Goal: Information Seeking & Learning: Learn about a topic

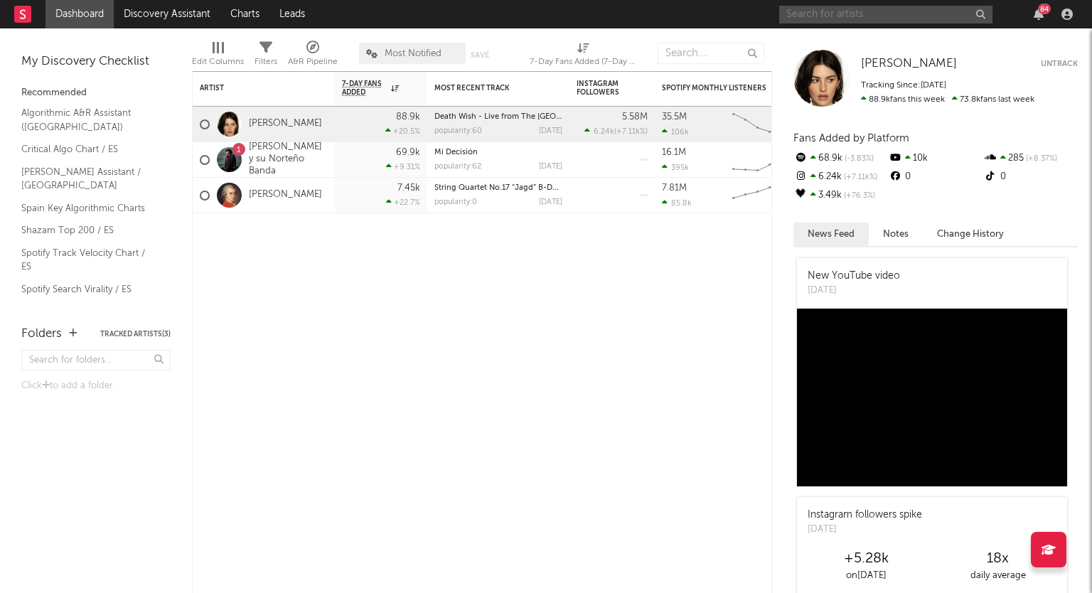
click at [879, 11] on input "text" at bounding box center [885, 15] width 213 height 18
type input "interferencias"
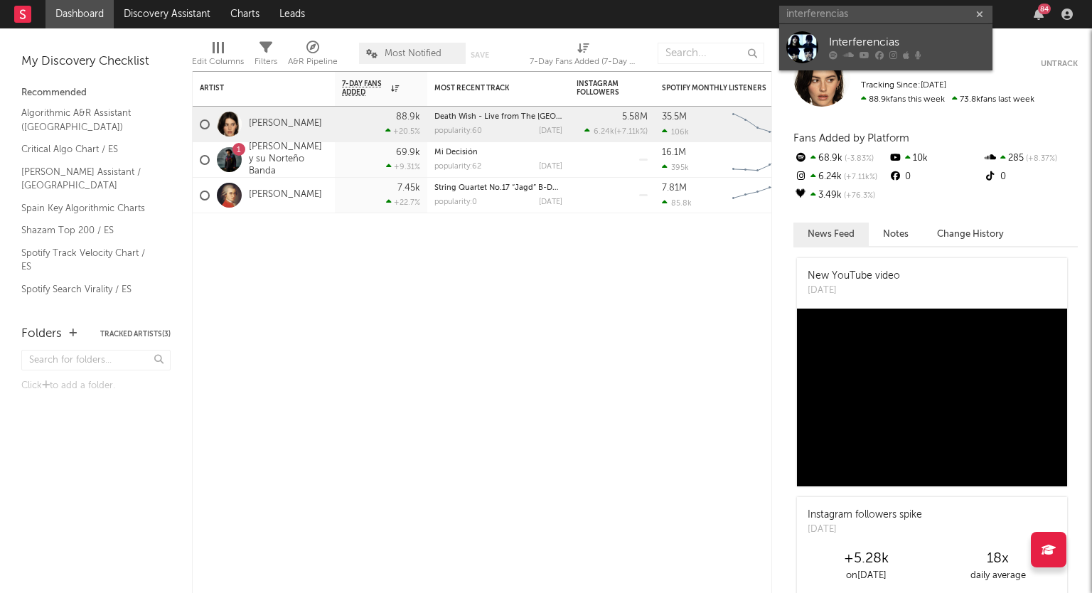
click at [867, 48] on div "Interferencias" at bounding box center [907, 42] width 156 height 17
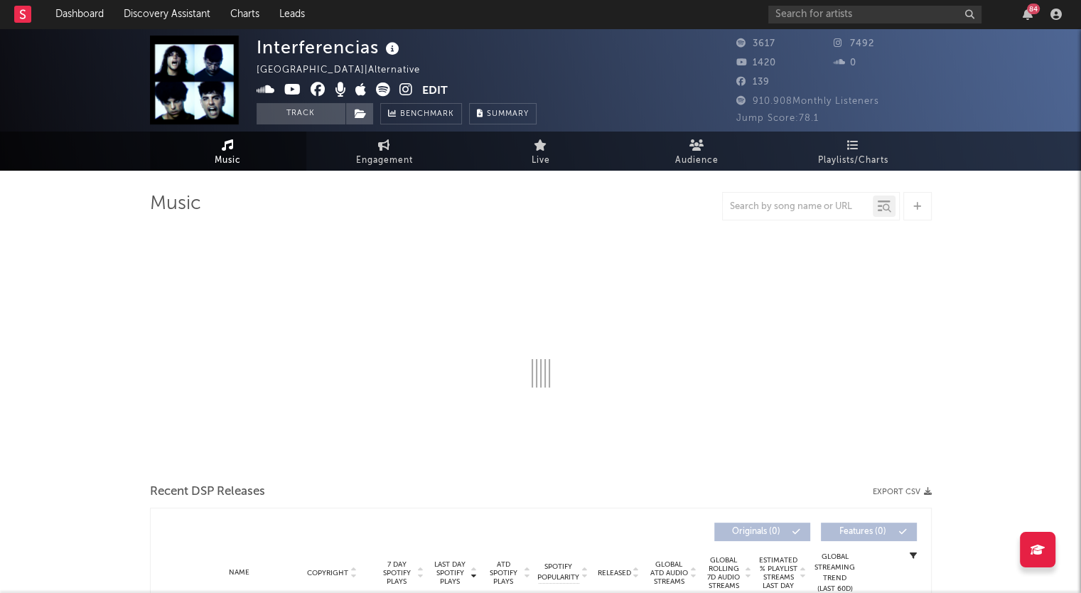
select select "1w"
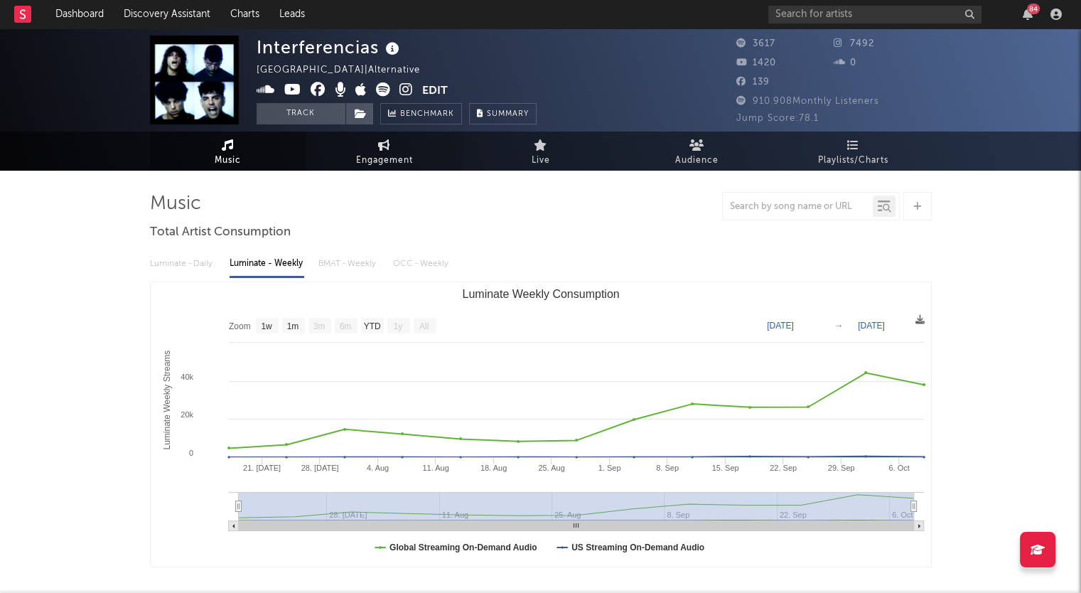
click at [380, 156] on span "Engagement" at bounding box center [384, 160] width 57 height 17
select select "1w"
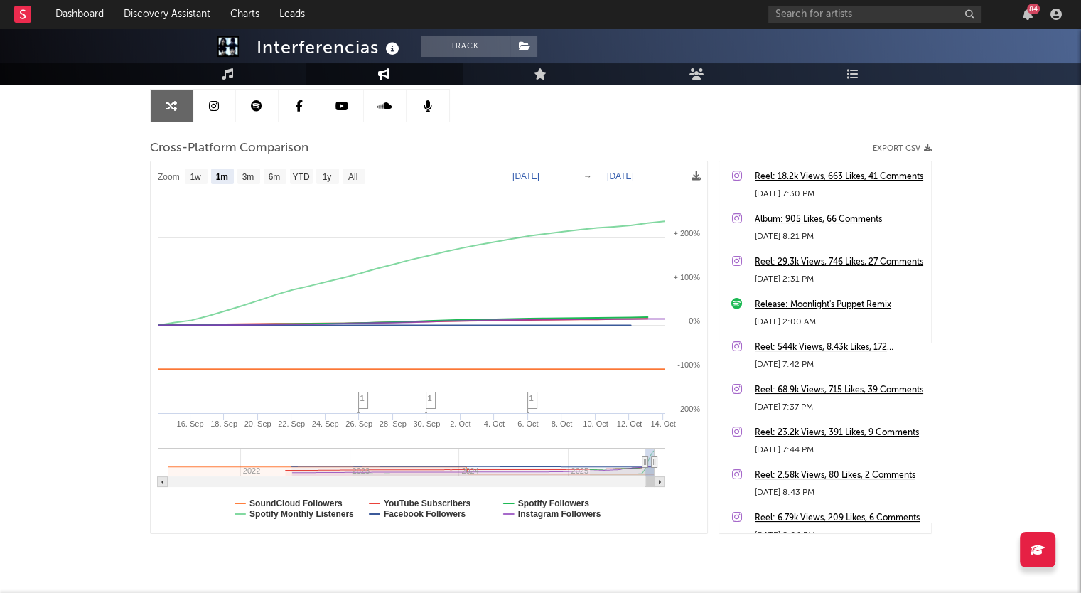
scroll to position [142, 0]
click at [326, 176] on text "1y" at bounding box center [326, 176] width 9 height 10
select select "1y"
type input "[DATE]"
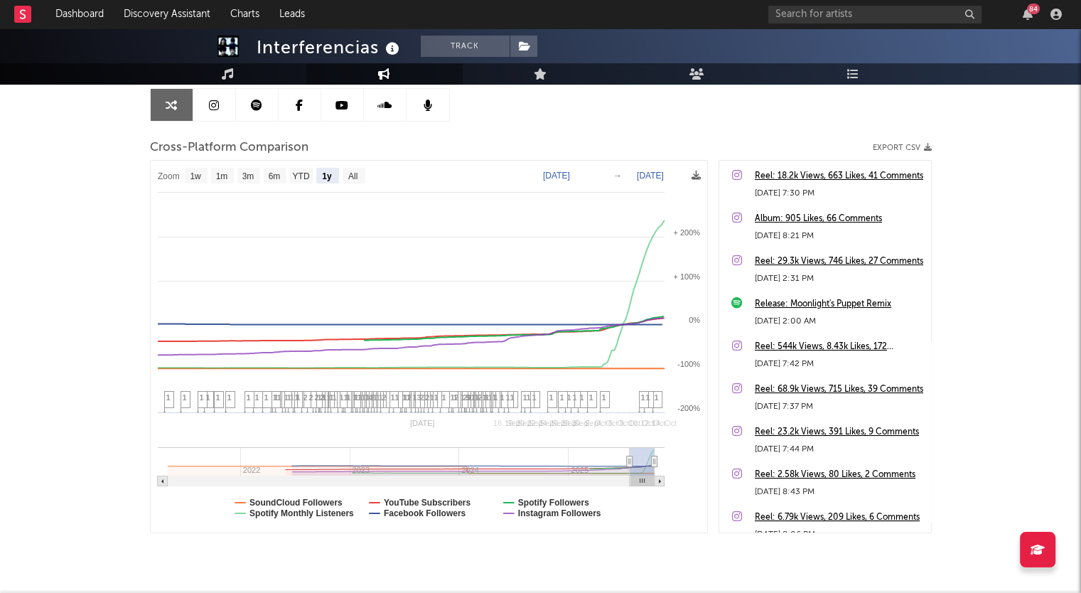
select select "1y"
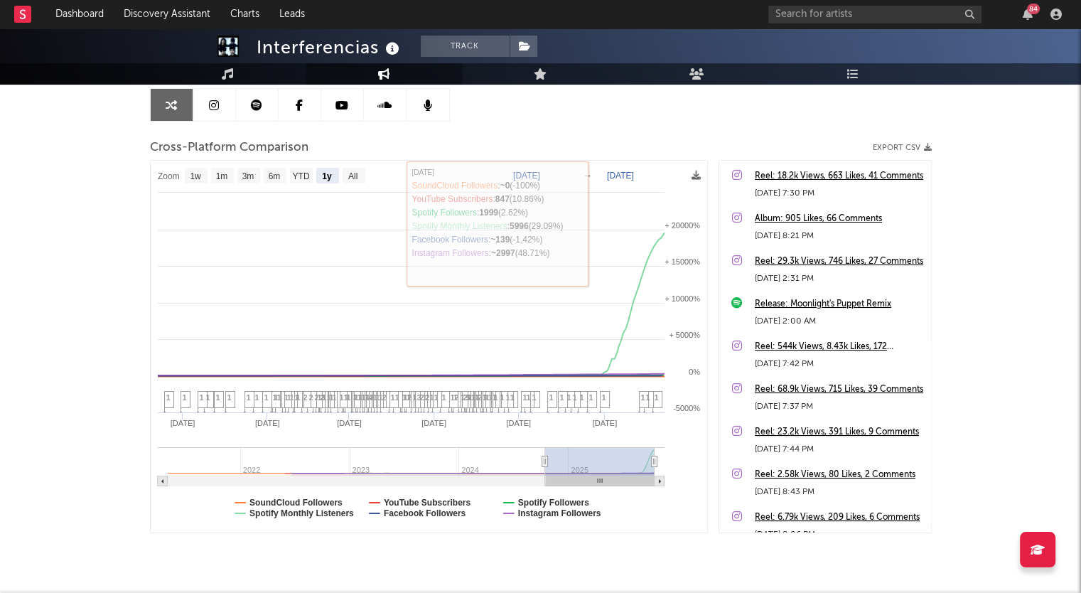
click at [225, 104] on link at bounding box center [214, 105] width 43 height 32
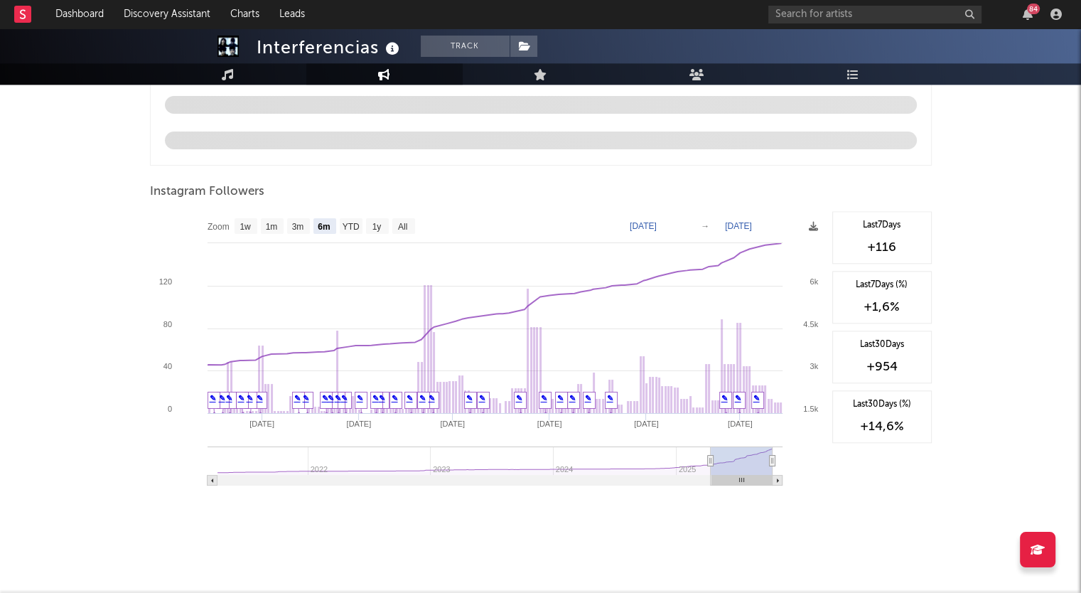
scroll to position [1502, 0]
click at [372, 225] on text "1y" at bounding box center [376, 226] width 9 height 10
select select "1y"
type input "[DATE]"
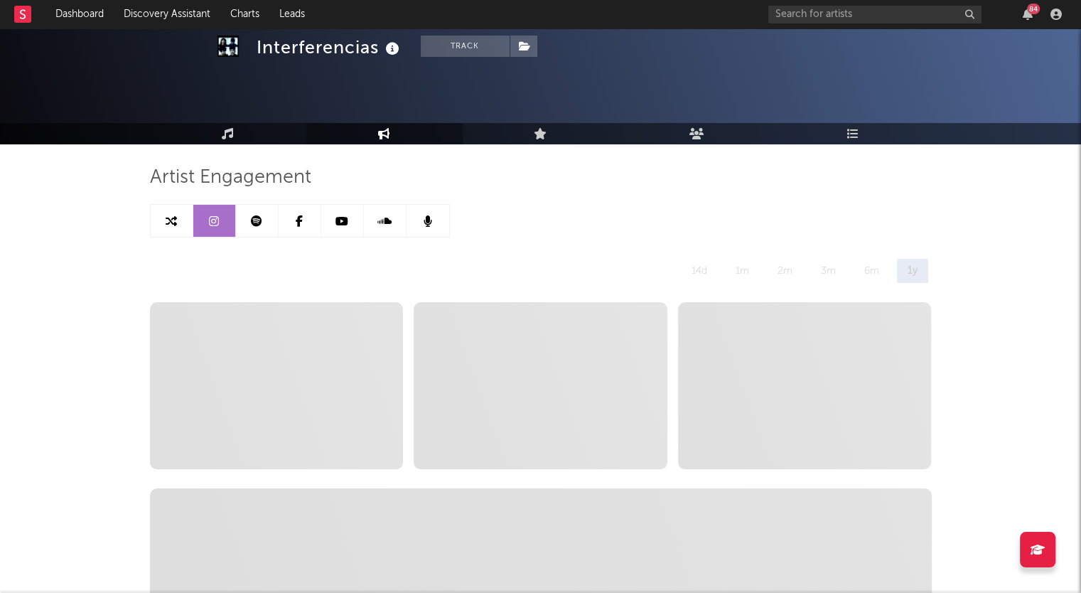
scroll to position [0, 0]
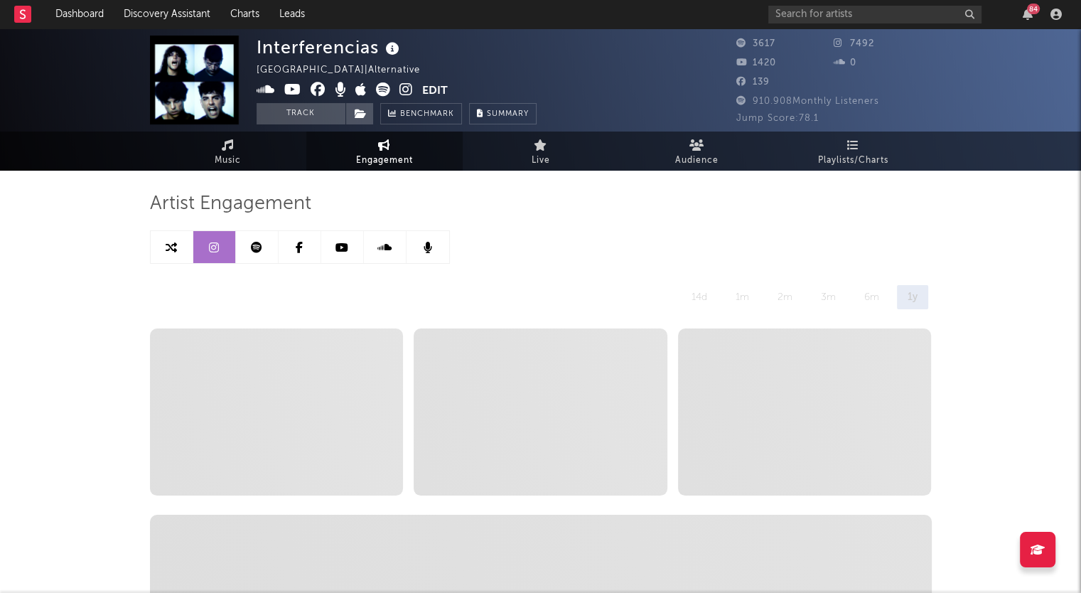
click at [259, 254] on link at bounding box center [257, 247] width 43 height 32
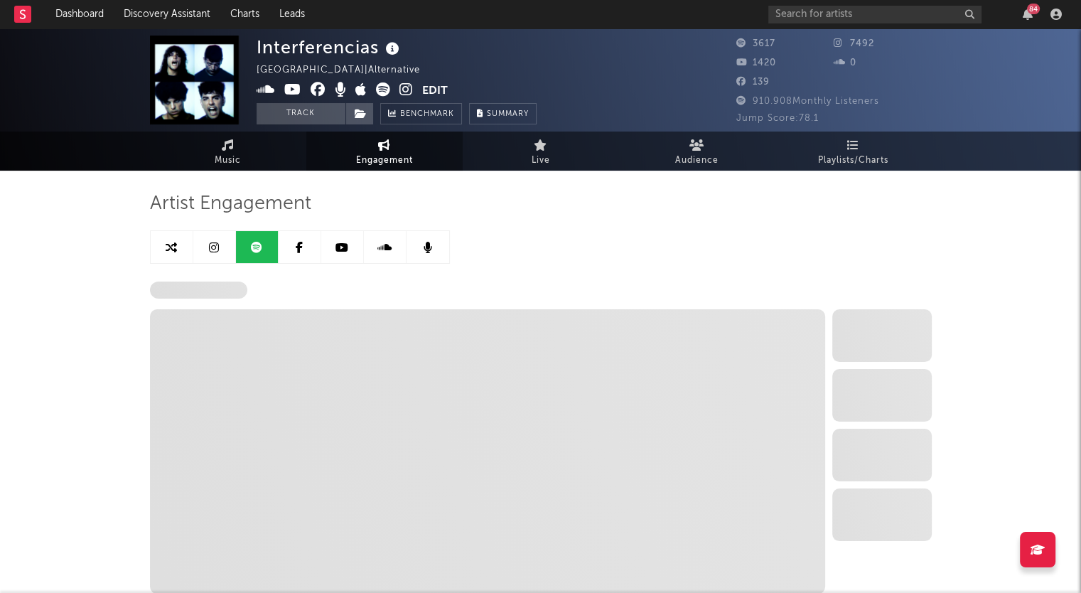
select select "6m"
select select "1w"
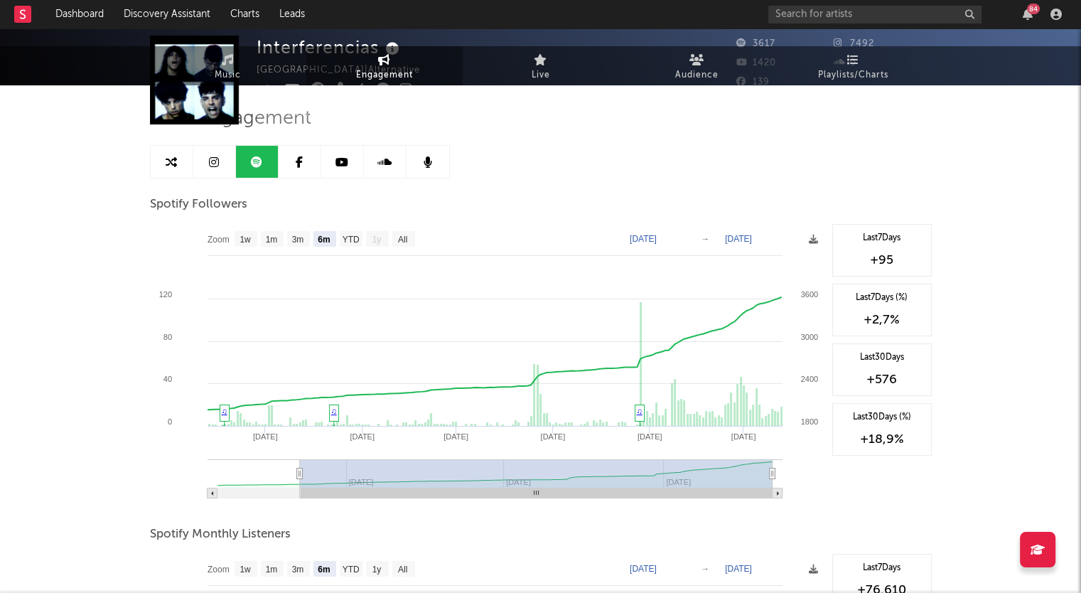
scroll to position [142, 0]
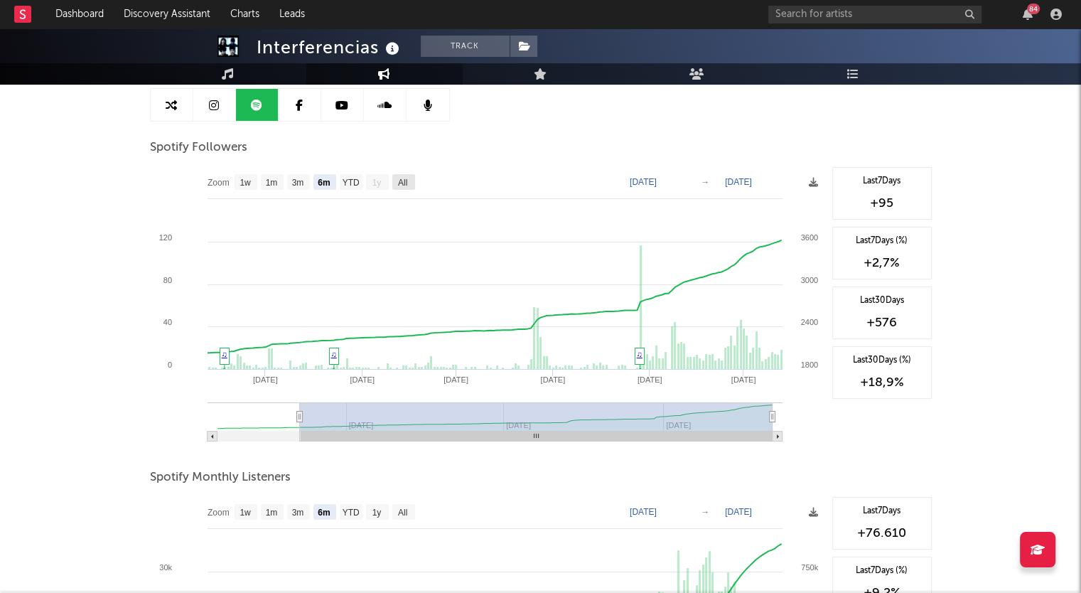
click at [400, 183] on text "All" at bounding box center [401, 183] width 9 height 10
select select "All"
type input "[DATE]"
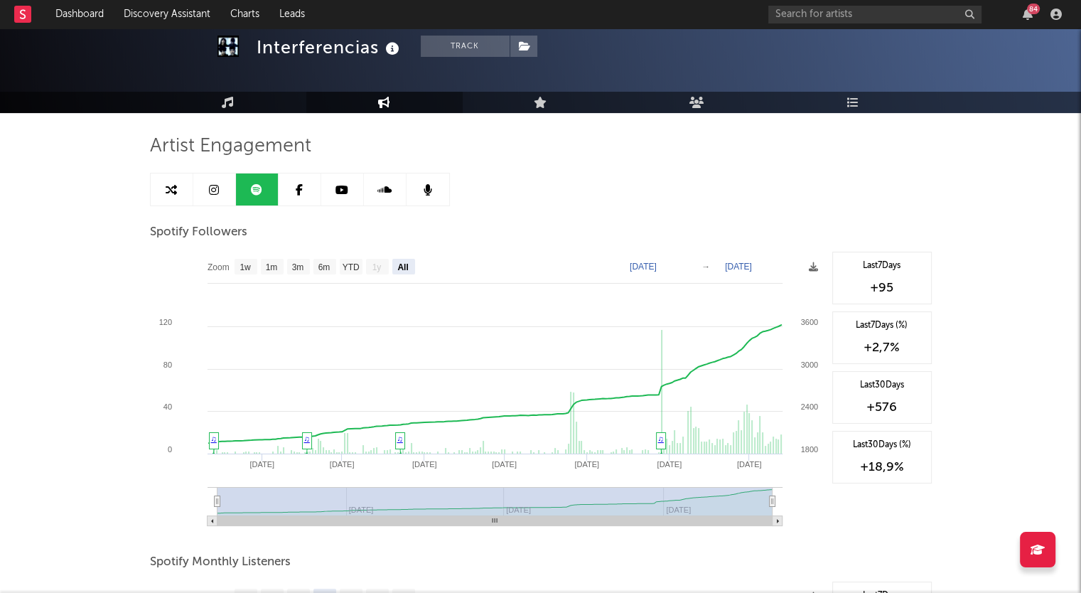
scroll to position [0, 0]
